Goal: Communication & Community: Answer question/provide support

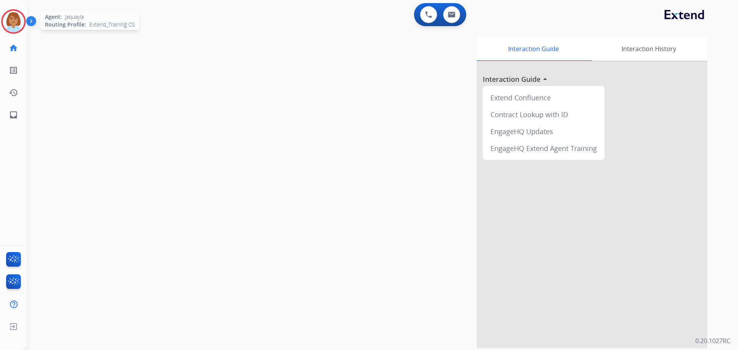
click at [15, 21] on img at bounding box center [14, 22] width 22 height 22
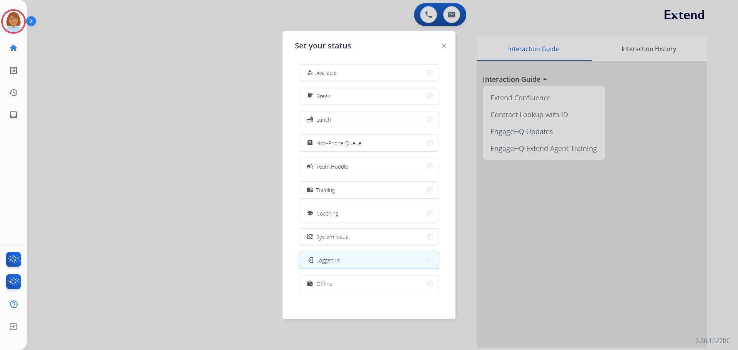
click at [321, 78] on button "how_to_reg Available" at bounding box center [369, 73] width 140 height 17
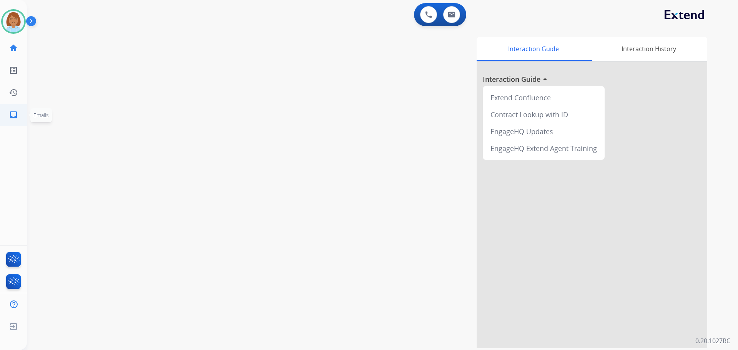
click at [16, 124] on link "inbox Emails" at bounding box center [14, 115] width 22 height 22
select select "**********"
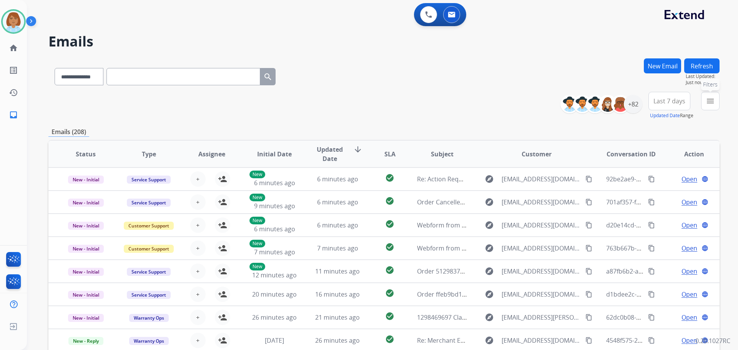
drag, startPoint x: 709, startPoint y: 102, endPoint x: 712, endPoint y: 107, distance: 5.9
click at [709, 102] on mat-icon "menu" at bounding box center [709, 100] width 9 height 9
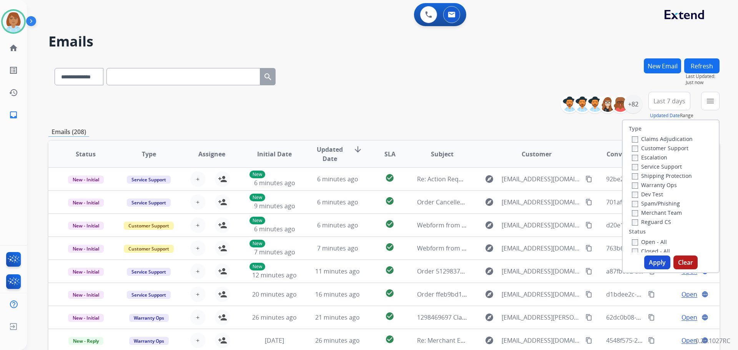
click at [668, 147] on label "Customer Support" at bounding box center [660, 147] width 56 height 7
click at [661, 174] on label "Shipping Protection" at bounding box center [662, 175] width 60 height 7
click at [633, 242] on label "Open - All" at bounding box center [649, 241] width 35 height 7
click at [663, 264] on button "Apply" at bounding box center [657, 263] width 26 height 14
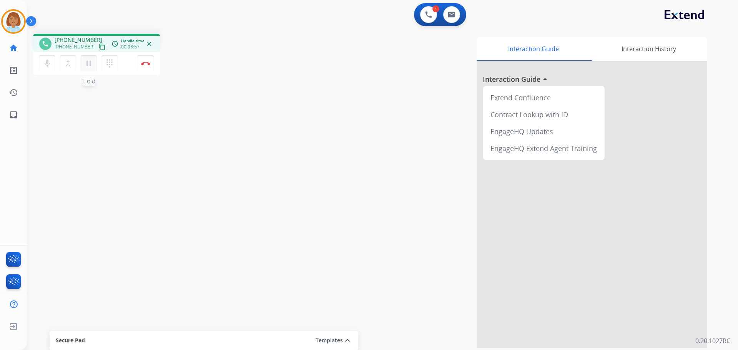
click at [86, 69] on button "pause Hold" at bounding box center [89, 63] width 16 height 16
click at [113, 64] on mat-icon "dialpad" at bounding box center [109, 63] width 9 height 9
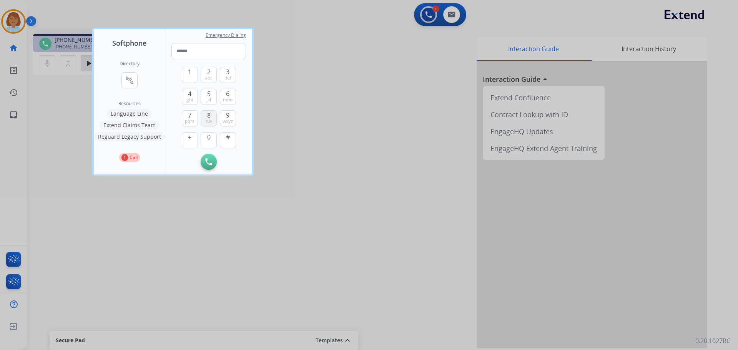
click at [206, 113] on button "8 tuv" at bounding box center [209, 118] width 16 height 16
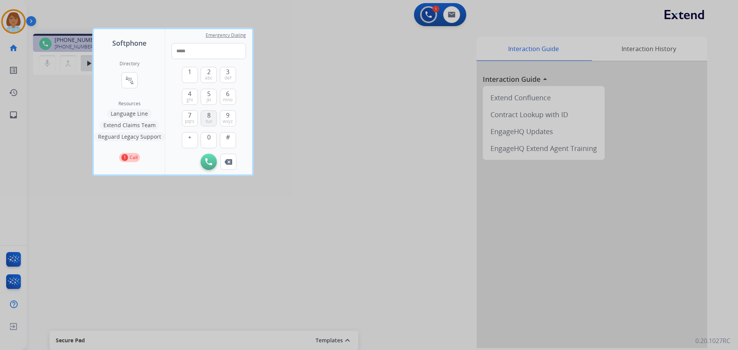
click at [206, 113] on button "8 tuv" at bounding box center [209, 118] width 16 height 16
click at [211, 90] on button "5 jkl" at bounding box center [209, 97] width 16 height 16
click at [187, 95] on button "4 ghi" at bounding box center [190, 97] width 16 height 16
click at [211, 71] on button "2 abc" at bounding box center [209, 75] width 16 height 16
click at [189, 93] on span "4" at bounding box center [189, 93] width 3 height 9
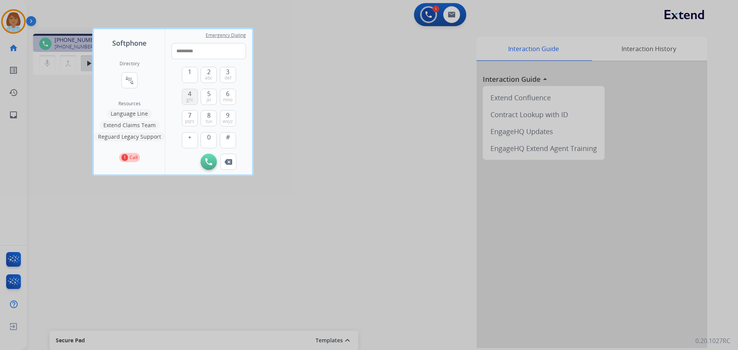
type input "**********"
click at [210, 161] on img at bounding box center [208, 161] width 7 height 7
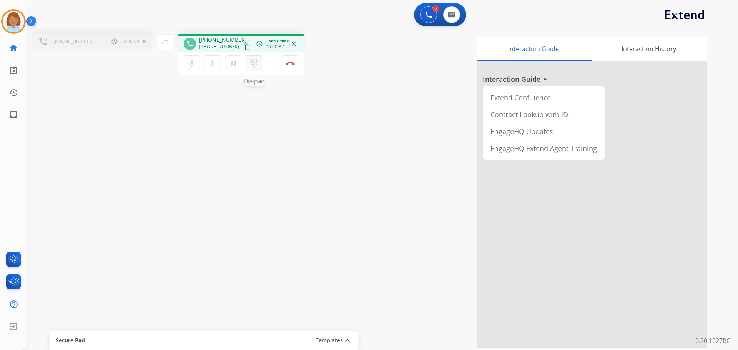
click at [260, 66] on button "dialpad Dialpad" at bounding box center [254, 63] width 16 height 16
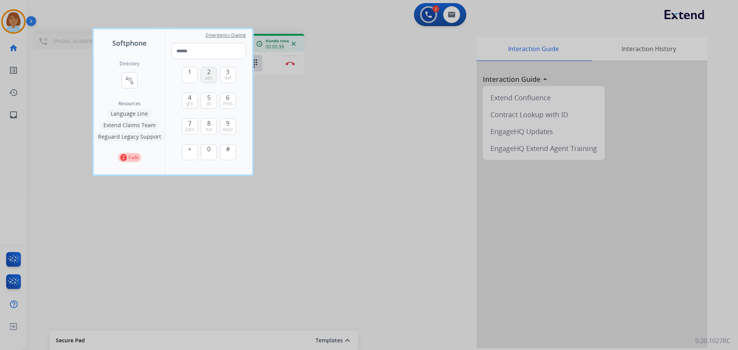
click at [210, 75] on span "abc" at bounding box center [209, 78] width 8 height 6
type input "*"
click at [353, 156] on div at bounding box center [369, 175] width 738 height 350
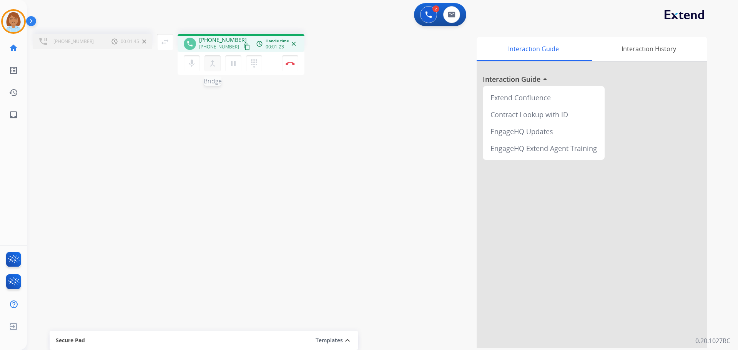
click at [212, 64] on mat-icon "merge_type" at bounding box center [212, 63] width 9 height 9
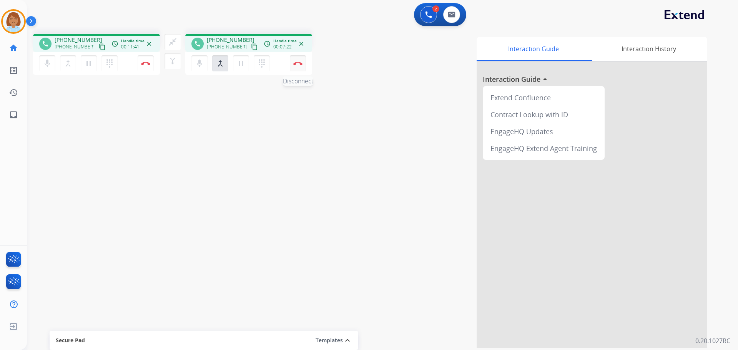
click at [295, 63] on img at bounding box center [297, 63] width 9 height 4
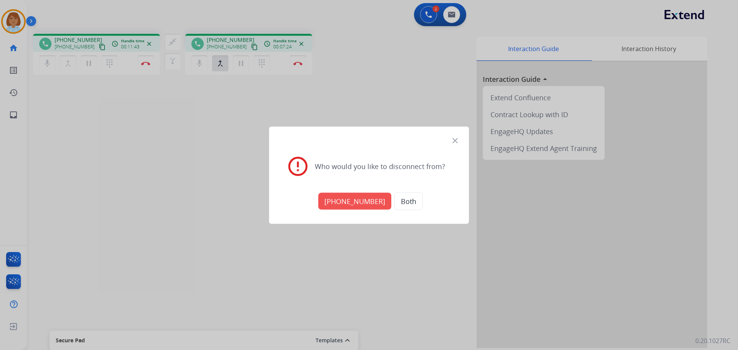
click at [350, 206] on button "[PHONE_NUMBER]" at bounding box center [354, 201] width 73 height 17
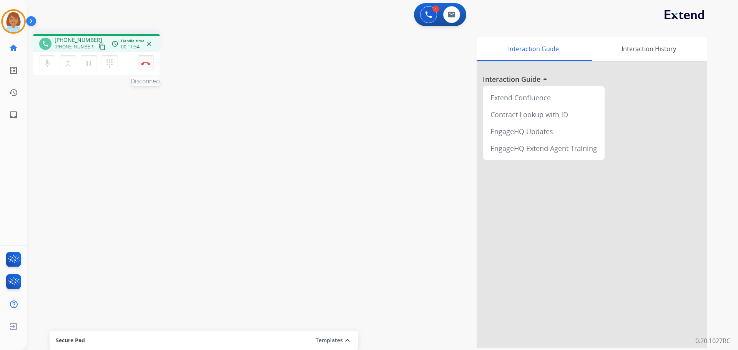
click at [150, 68] on button "Disconnect" at bounding box center [146, 63] width 16 height 16
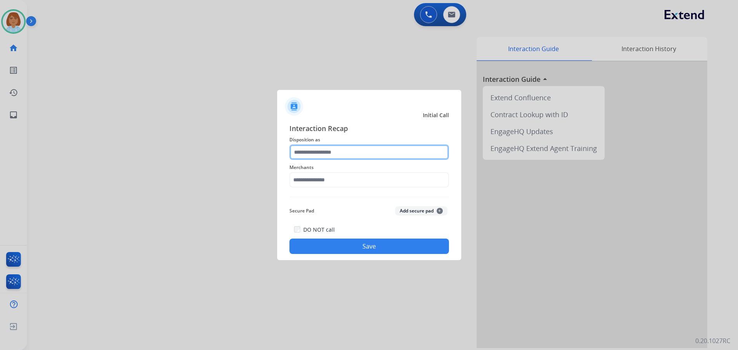
click at [319, 156] on input "text" at bounding box center [368, 151] width 159 height 15
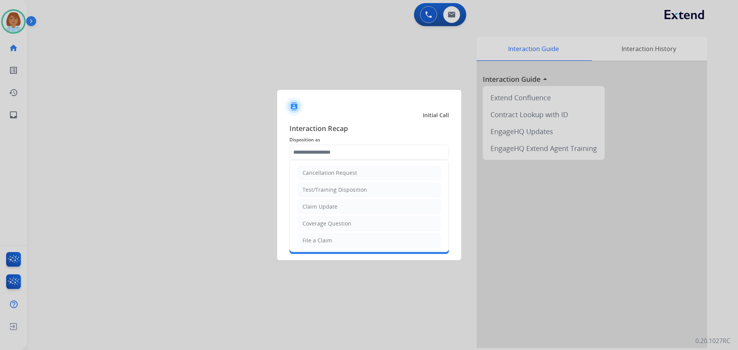
click at [331, 201] on li "Claim Update" at bounding box center [368, 206] width 143 height 15
type input "**********"
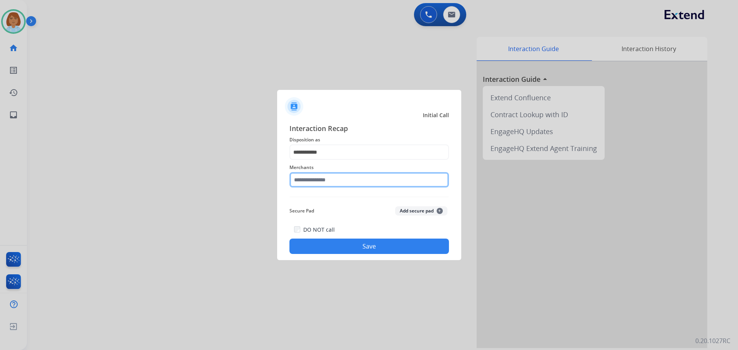
click at [332, 179] on input "text" at bounding box center [368, 179] width 159 height 15
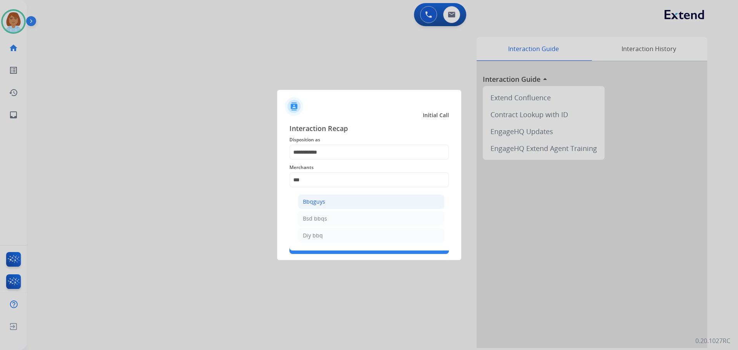
click at [309, 195] on li "Bbqguys" at bounding box center [371, 201] width 146 height 15
type input "*******"
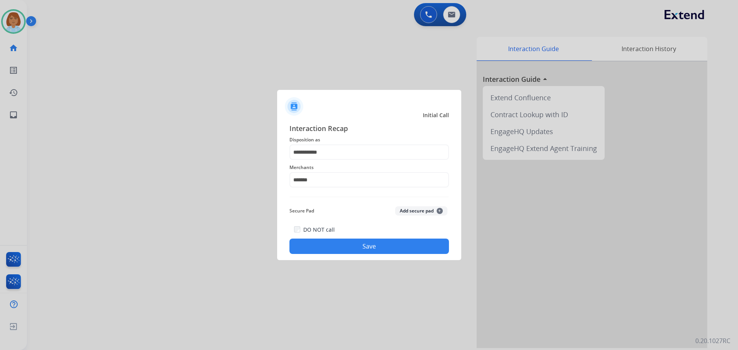
click at [330, 251] on button "Save" at bounding box center [368, 246] width 159 height 15
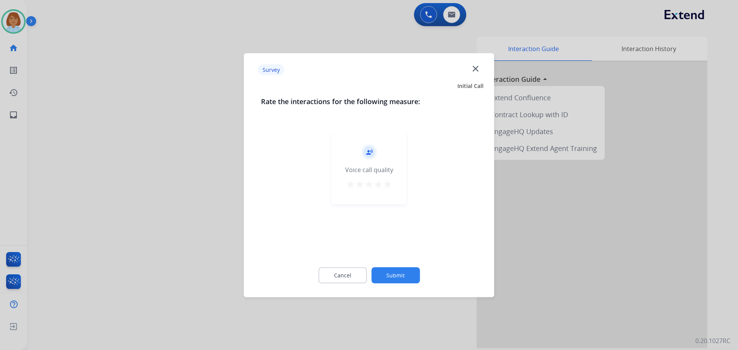
click at [389, 271] on button "Submit" at bounding box center [395, 275] width 48 height 16
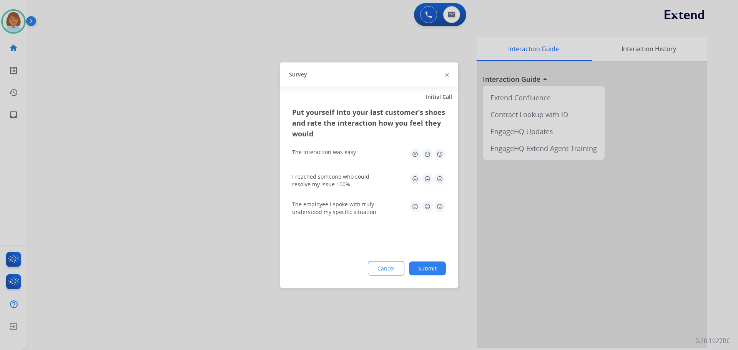
click at [443, 263] on button "Submit" at bounding box center [427, 268] width 37 height 14
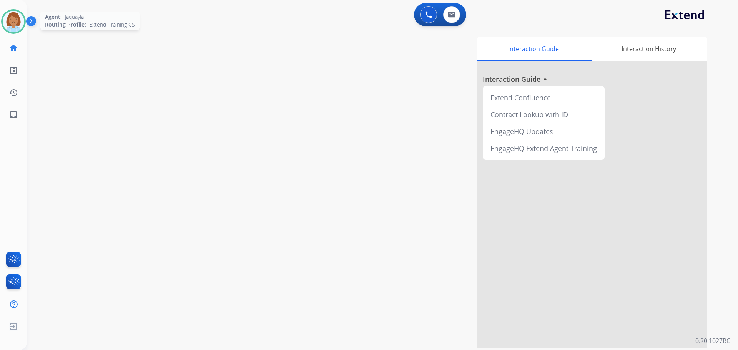
click at [13, 20] on img at bounding box center [14, 22] width 22 height 22
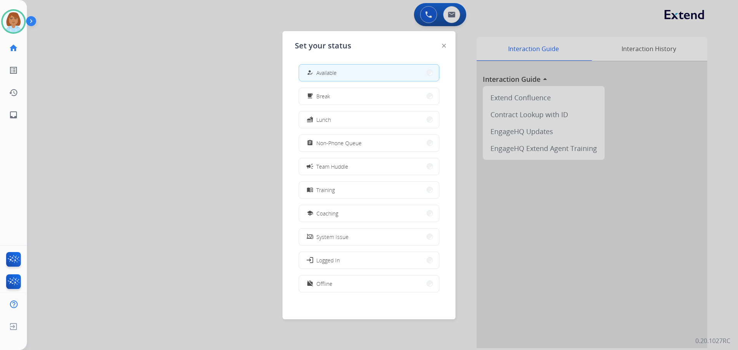
click at [188, 136] on div at bounding box center [369, 175] width 738 height 350
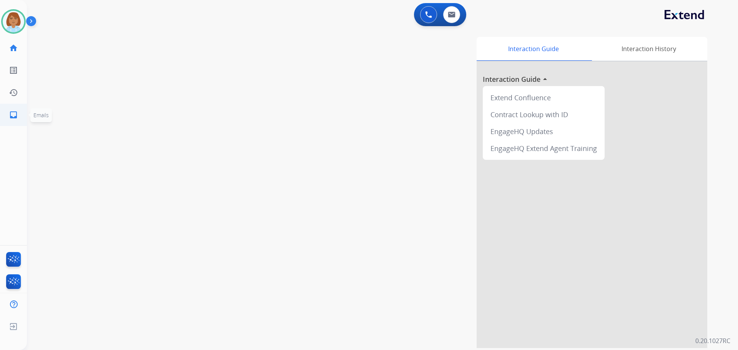
click at [15, 114] on mat-icon "inbox" at bounding box center [13, 114] width 9 height 9
select select "**********"
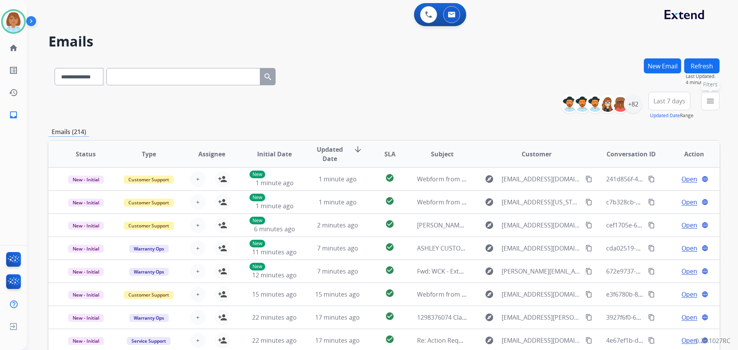
click at [705, 104] on mat-icon "menu" at bounding box center [709, 100] width 9 height 9
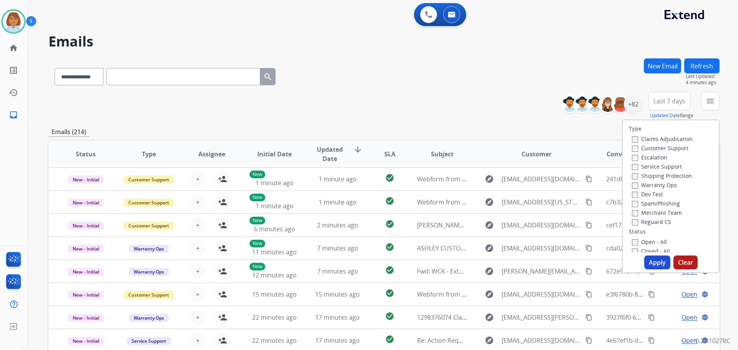
click at [656, 151] on label "Customer Support" at bounding box center [660, 147] width 56 height 7
click at [658, 172] on label "Shipping Protection" at bounding box center [662, 175] width 60 height 7
click at [637, 222] on label "Reguard CS" at bounding box center [651, 221] width 39 height 7
click at [638, 243] on label "Open - All" at bounding box center [649, 241] width 35 height 7
click at [646, 258] on button "Apply" at bounding box center [657, 263] width 26 height 14
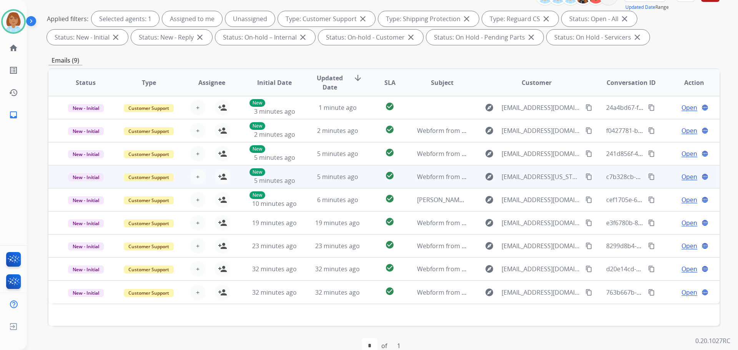
scroll to position [115, 0]
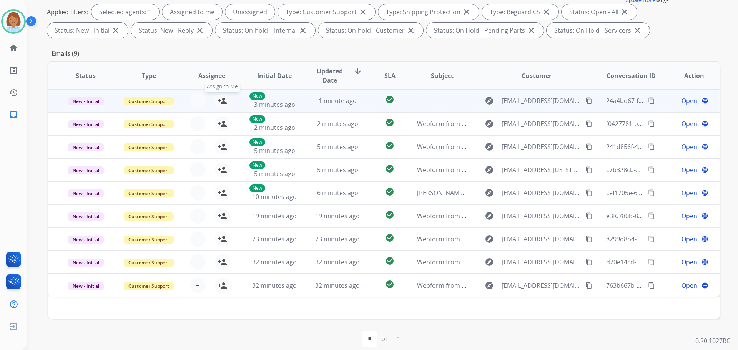
click at [222, 106] on button "person_add Assign to Me" at bounding box center [222, 100] width 15 height 15
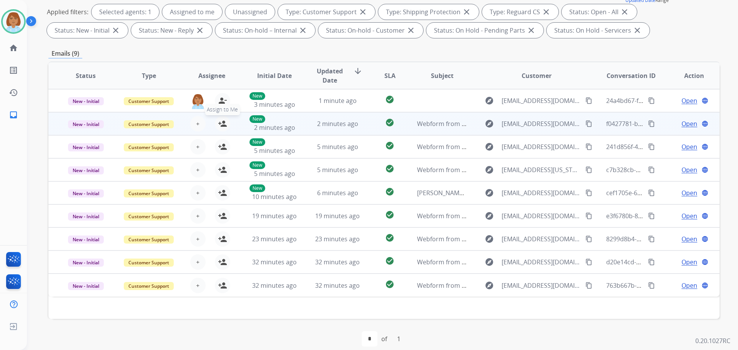
click at [222, 124] on mat-icon "person_add" at bounding box center [222, 123] width 9 height 9
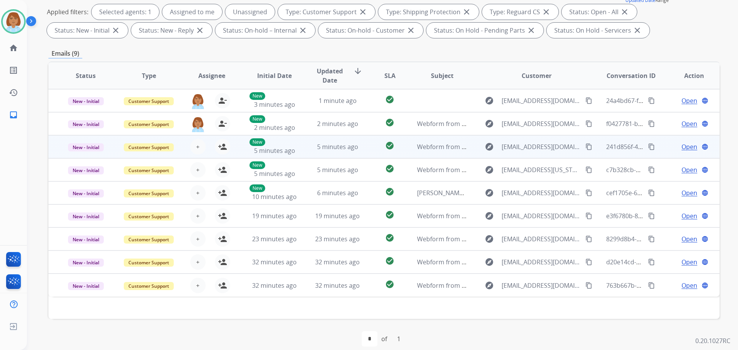
click at [222, 154] on div "+ Select agent person_add Assign to Me" at bounding box center [205, 147] width 63 height 22
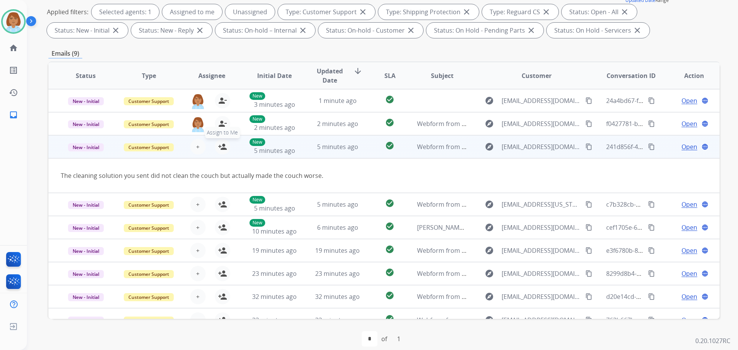
scroll to position [12, 0]
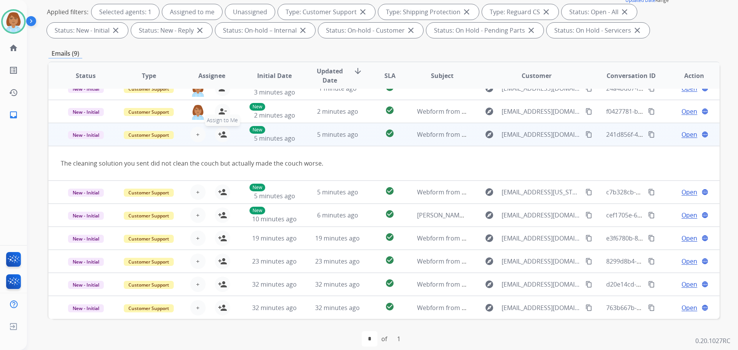
click at [223, 132] on mat-icon "person_add" at bounding box center [222, 134] width 9 height 9
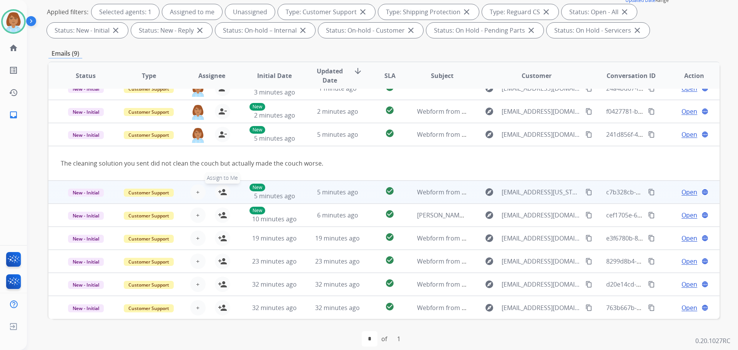
click at [224, 191] on mat-icon "person_add" at bounding box center [222, 192] width 9 height 9
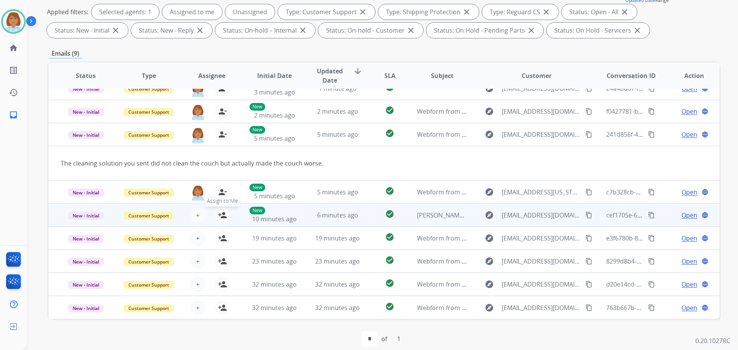
click at [223, 213] on mat-icon "person_add" at bounding box center [222, 215] width 9 height 9
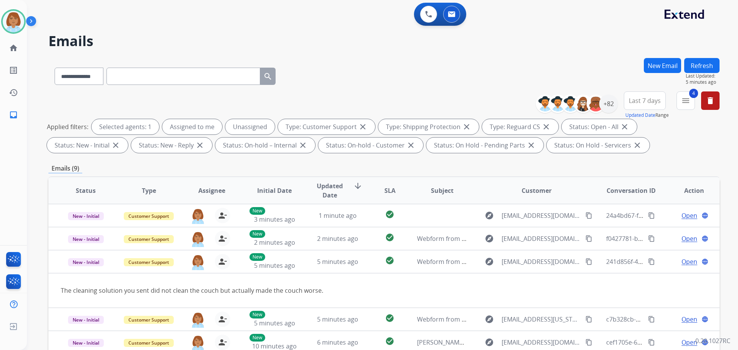
scroll to position [0, 0]
click at [601, 103] on div "+82" at bounding box center [608, 104] width 18 height 18
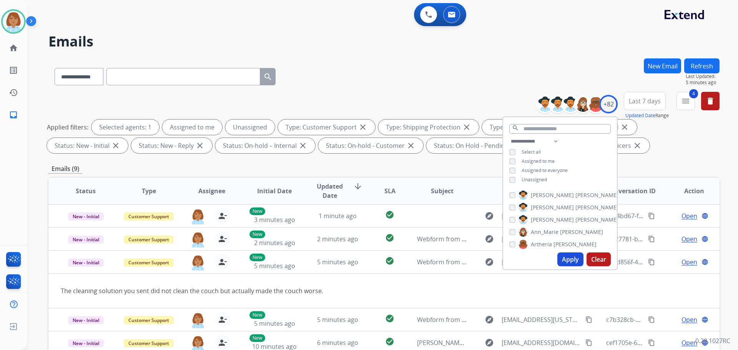
click at [539, 177] on span "Unassigned" at bounding box center [533, 179] width 25 height 7
click at [567, 256] on button "Apply" at bounding box center [570, 259] width 26 height 14
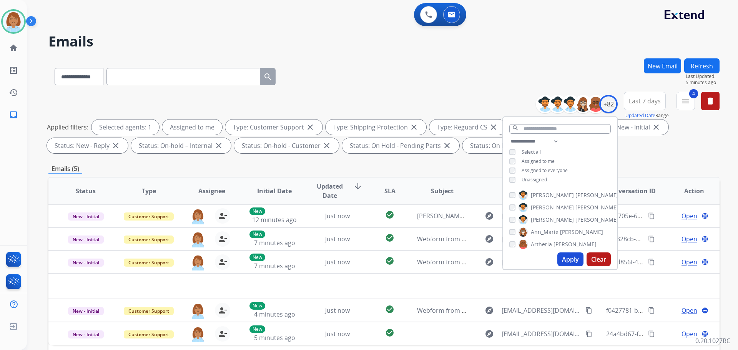
click at [395, 186] on th "SLA" at bounding box center [384, 191] width 42 height 27
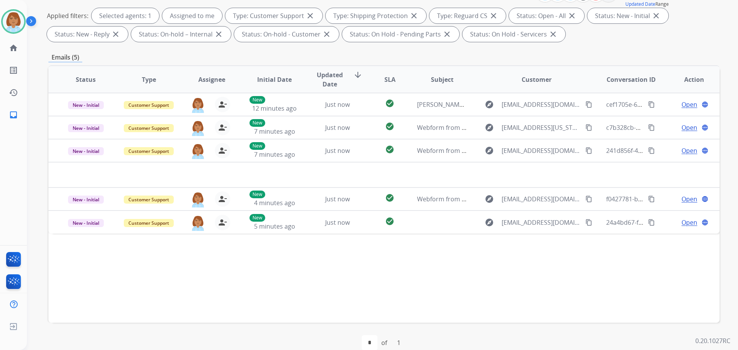
scroll to position [115, 0]
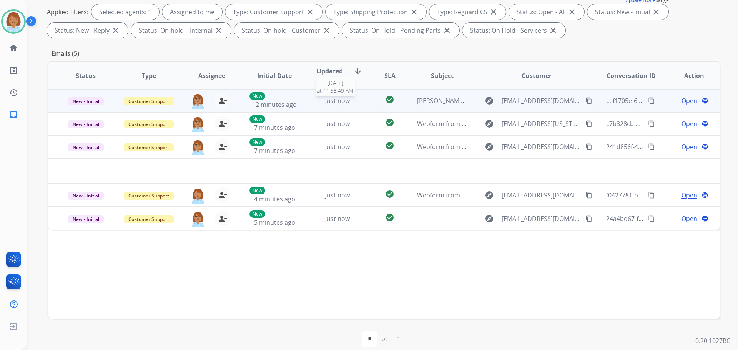
click at [357, 104] on div "Just now" at bounding box center [337, 100] width 50 height 9
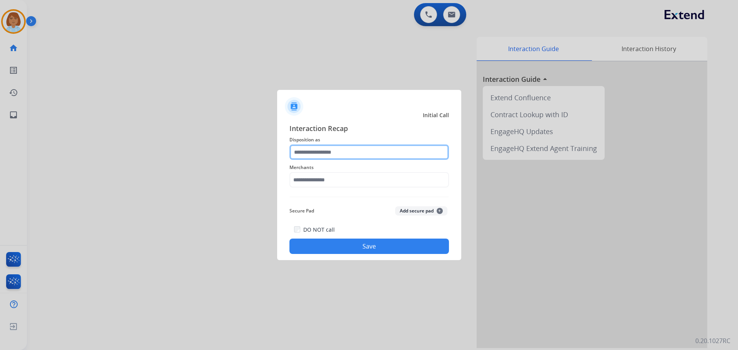
click at [330, 149] on input "text" at bounding box center [368, 151] width 159 height 15
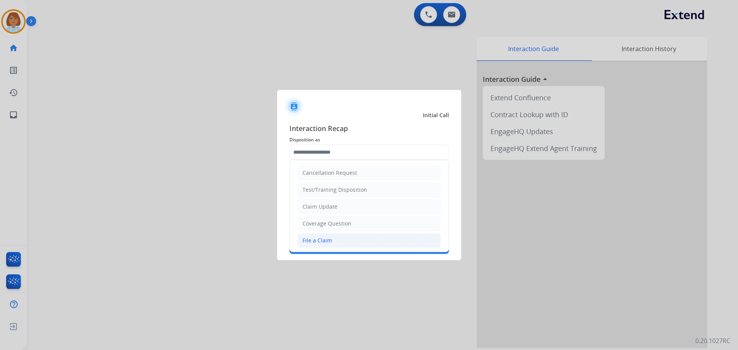
click at [354, 240] on li "File a Claim" at bounding box center [368, 240] width 143 height 15
type input "**********"
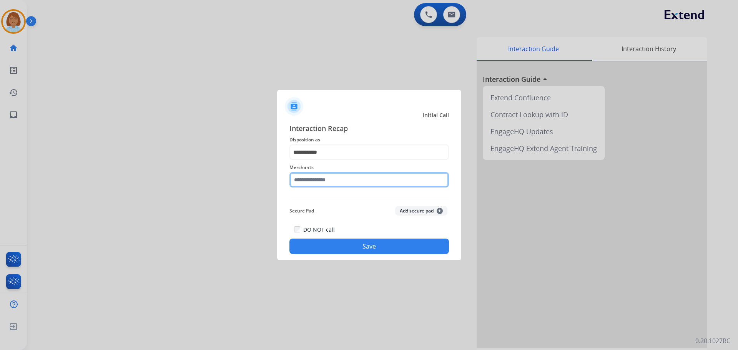
click at [366, 179] on input "text" at bounding box center [368, 179] width 159 height 15
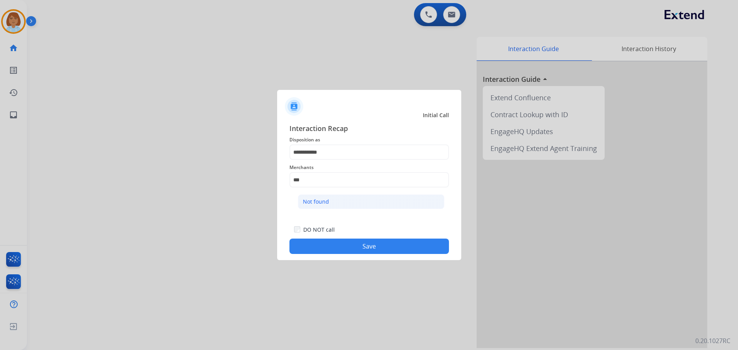
click at [340, 196] on li "Not found" at bounding box center [371, 201] width 146 height 15
type input "*********"
click at [344, 244] on button "Save" at bounding box center [368, 246] width 159 height 15
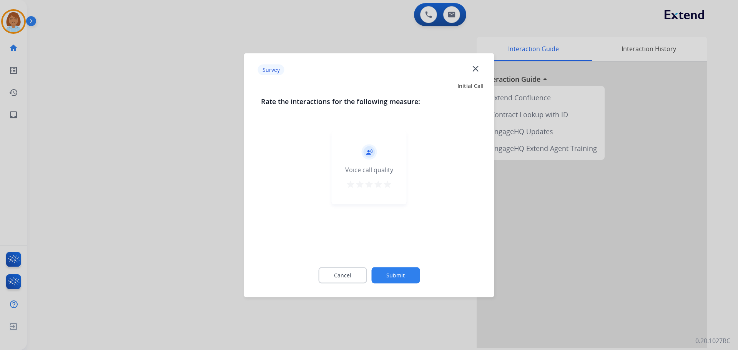
click at [376, 272] on button "Submit" at bounding box center [395, 275] width 48 height 16
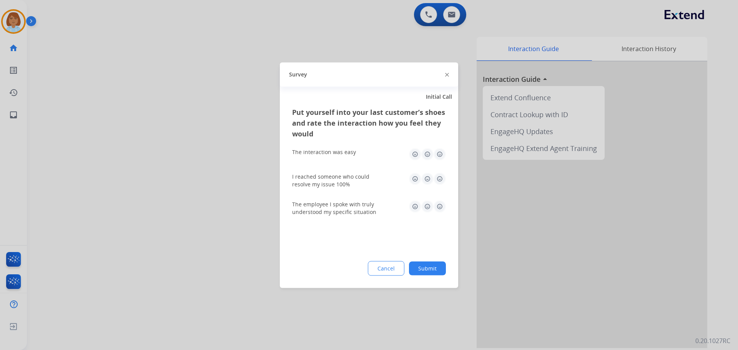
click at [420, 268] on button "Submit" at bounding box center [427, 268] width 37 height 14
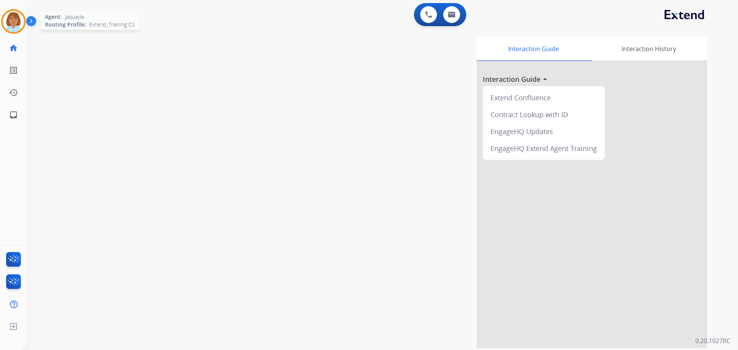
click at [13, 19] on img at bounding box center [14, 22] width 22 height 22
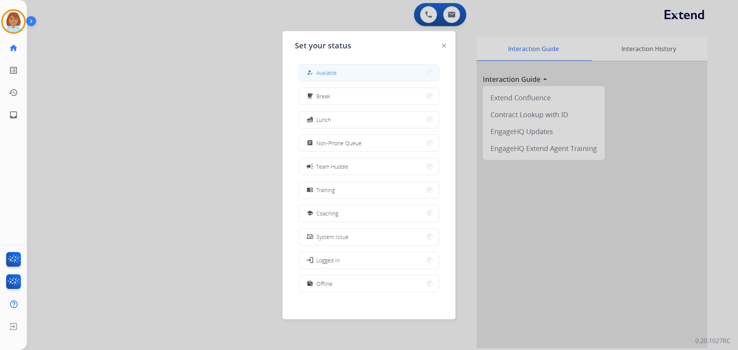
click at [312, 75] on mat-icon "how_to_reg" at bounding box center [310, 73] width 7 height 7
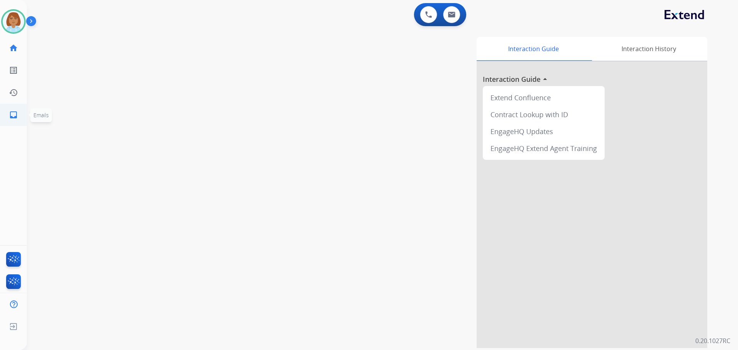
click at [12, 123] on link "inbox Emails" at bounding box center [14, 115] width 22 height 22
select select "**********"
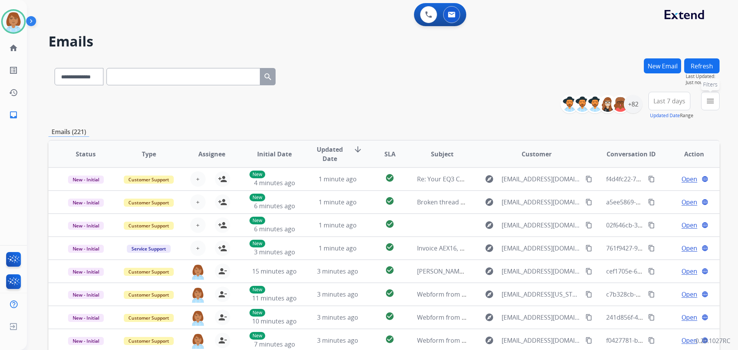
click at [704, 105] on button "menu Filters" at bounding box center [710, 101] width 18 height 18
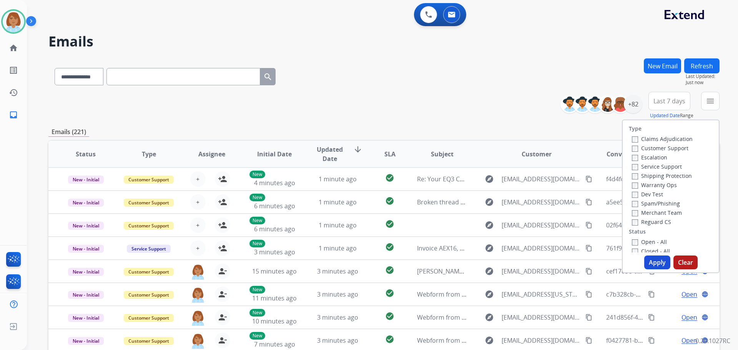
click at [671, 150] on label "Customer Support" at bounding box center [660, 147] width 56 height 7
click at [659, 178] on label "Shipping Protection" at bounding box center [662, 175] width 60 height 7
click at [638, 223] on label "Reguard CS" at bounding box center [651, 221] width 39 height 7
click at [654, 264] on button "Apply" at bounding box center [657, 263] width 26 height 14
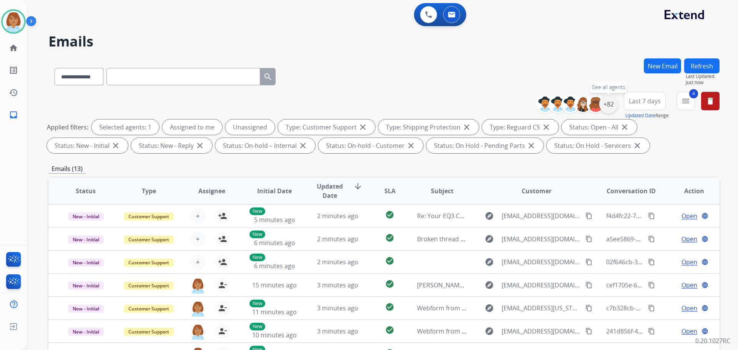
click at [611, 106] on div "+82" at bounding box center [608, 104] width 18 height 18
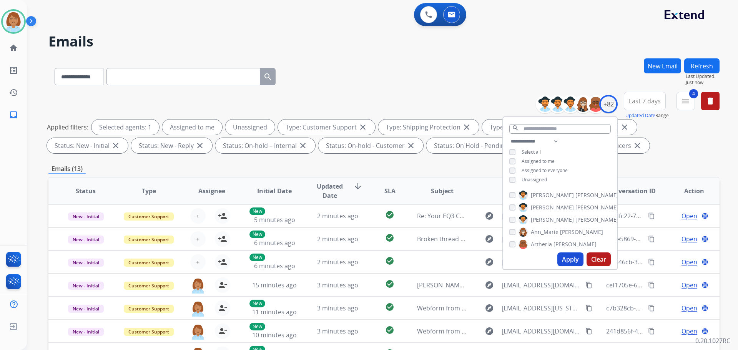
click at [519, 180] on div "Unassigned" at bounding box center [528, 180] width 38 height 6
click at [514, 179] on div "Unassigned" at bounding box center [528, 180] width 38 height 6
click at [566, 265] on button "Apply" at bounding box center [570, 259] width 26 height 14
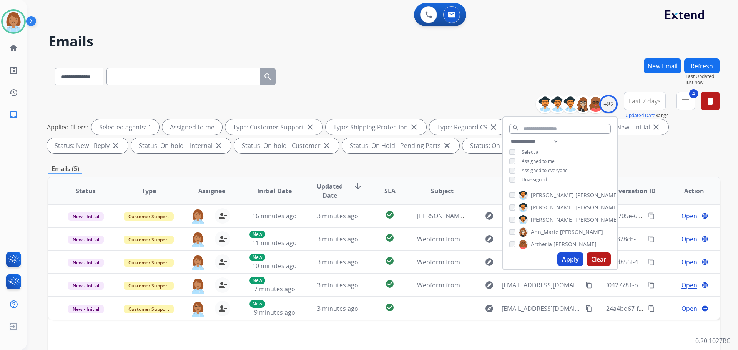
click at [553, 59] on div "**********" at bounding box center [383, 74] width 671 height 33
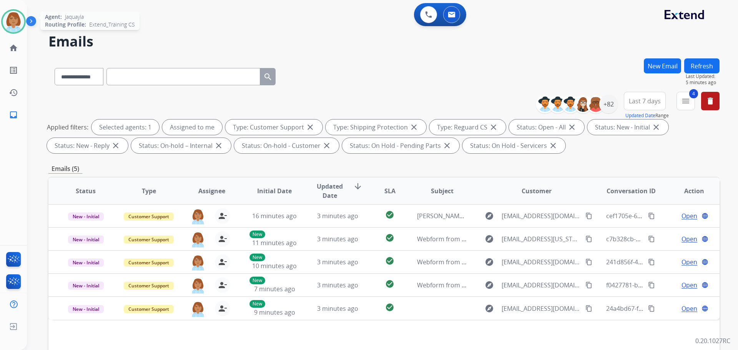
click at [11, 22] on img at bounding box center [14, 22] width 22 height 22
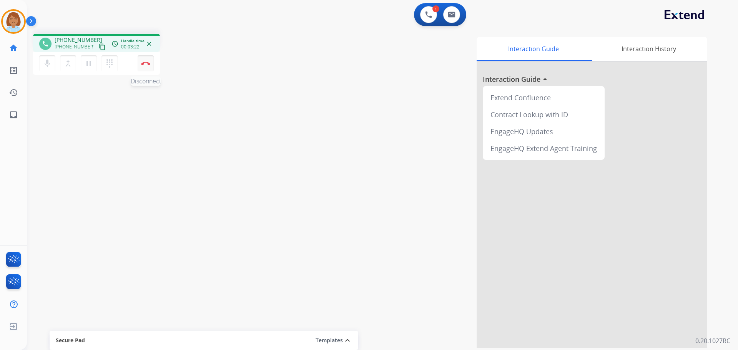
click at [151, 66] on button "Disconnect" at bounding box center [146, 63] width 16 height 16
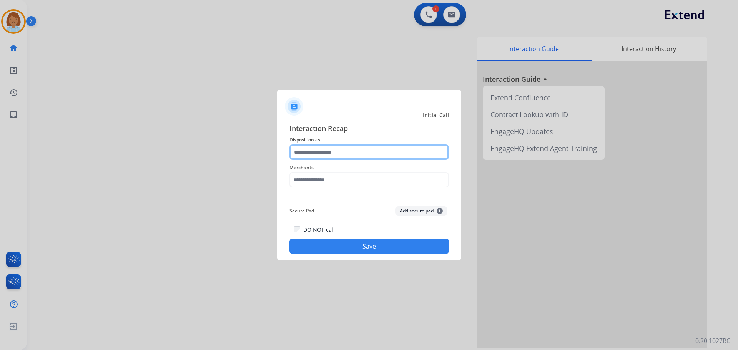
click at [360, 148] on input "text" at bounding box center [368, 151] width 159 height 15
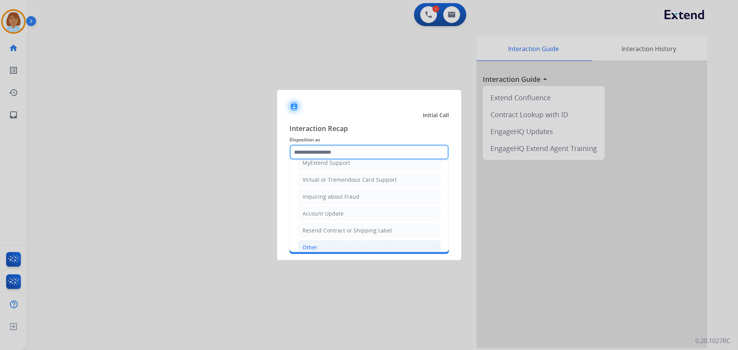
scroll to position [120, 0]
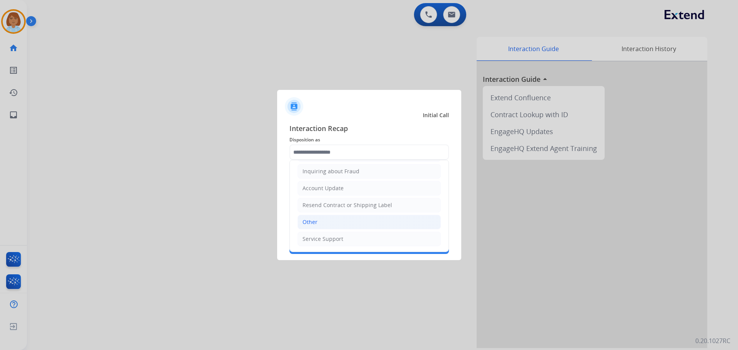
click at [321, 216] on li "Other" at bounding box center [368, 222] width 143 height 15
type input "*****"
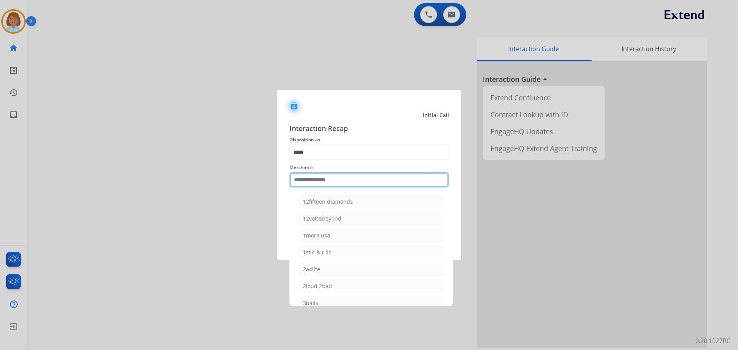
click at [318, 181] on input "text" at bounding box center [368, 179] width 159 height 15
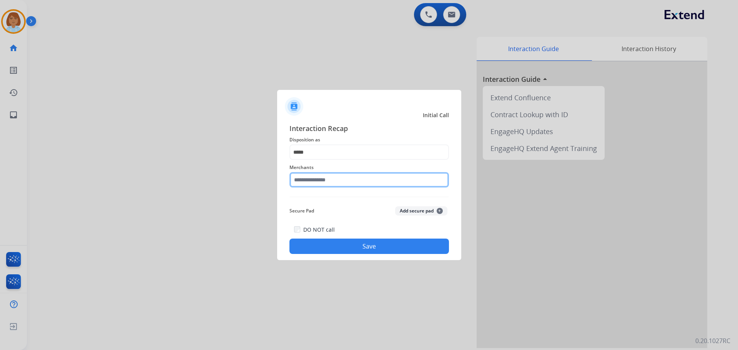
click at [407, 178] on input "text" at bounding box center [368, 179] width 159 height 15
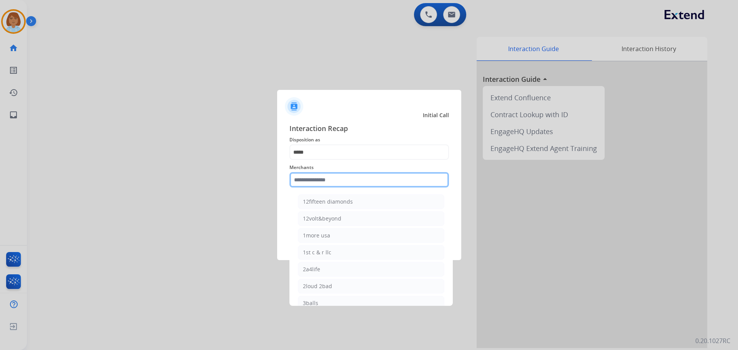
click at [307, 185] on input "text" at bounding box center [368, 179] width 159 height 15
click at [358, 181] on input "text" at bounding box center [368, 179] width 159 height 15
type input "*"
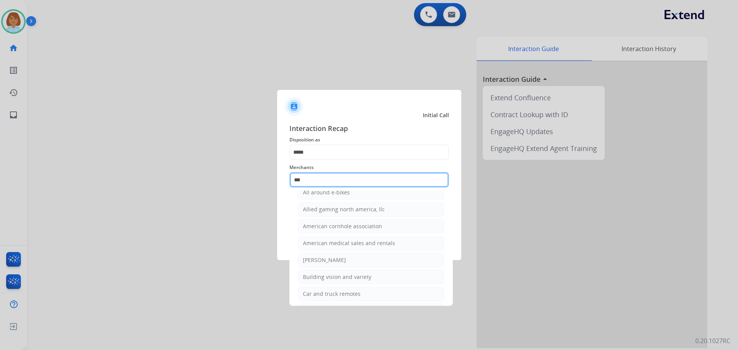
scroll to position [0, 0]
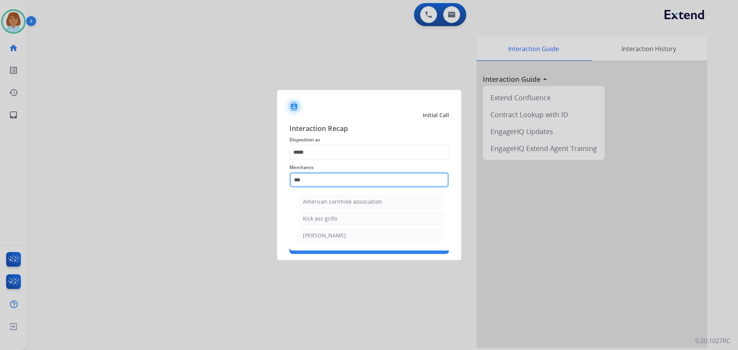
type input "*"
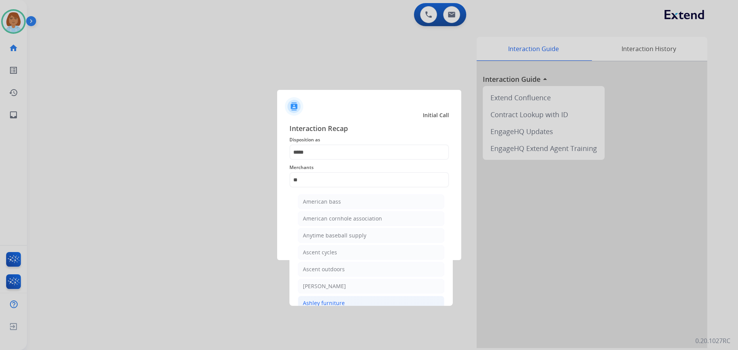
click at [328, 301] on div "Ashley furniture" at bounding box center [324, 303] width 42 height 8
type input "**********"
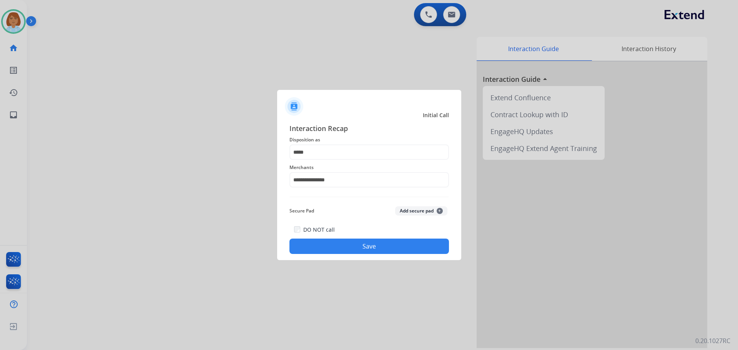
click at [372, 251] on button "Save" at bounding box center [368, 246] width 159 height 15
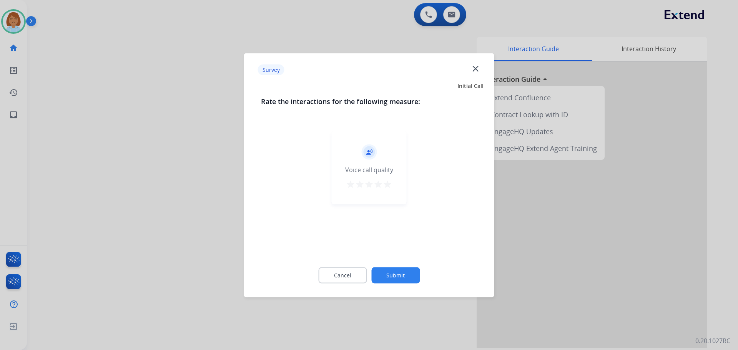
click at [393, 276] on button "Submit" at bounding box center [395, 275] width 48 height 16
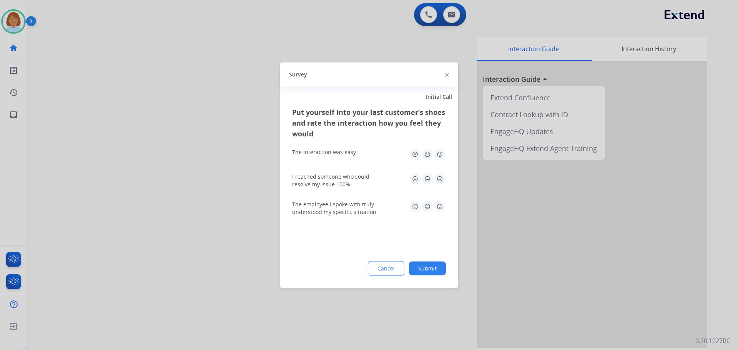
click at [433, 269] on button "Submit" at bounding box center [427, 268] width 37 height 14
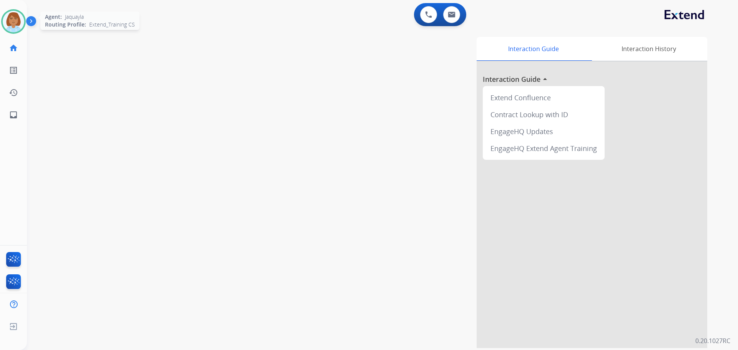
click at [24, 28] on div "Agent: [PERSON_NAME] Profile: Extend_Training CS" at bounding box center [13, 21] width 25 height 25
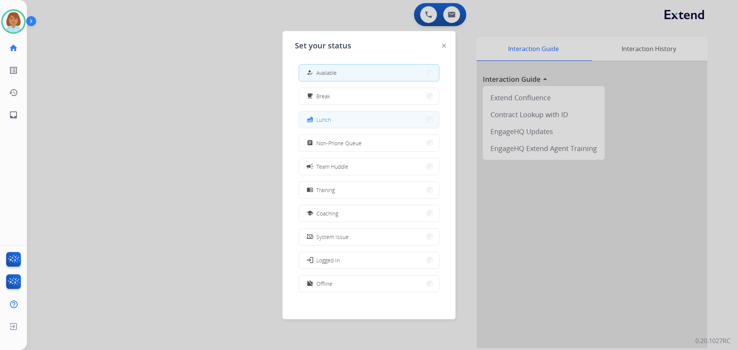
click at [359, 121] on button "fastfood Lunch" at bounding box center [369, 119] width 140 height 17
